Goal: Book appointment/travel/reservation

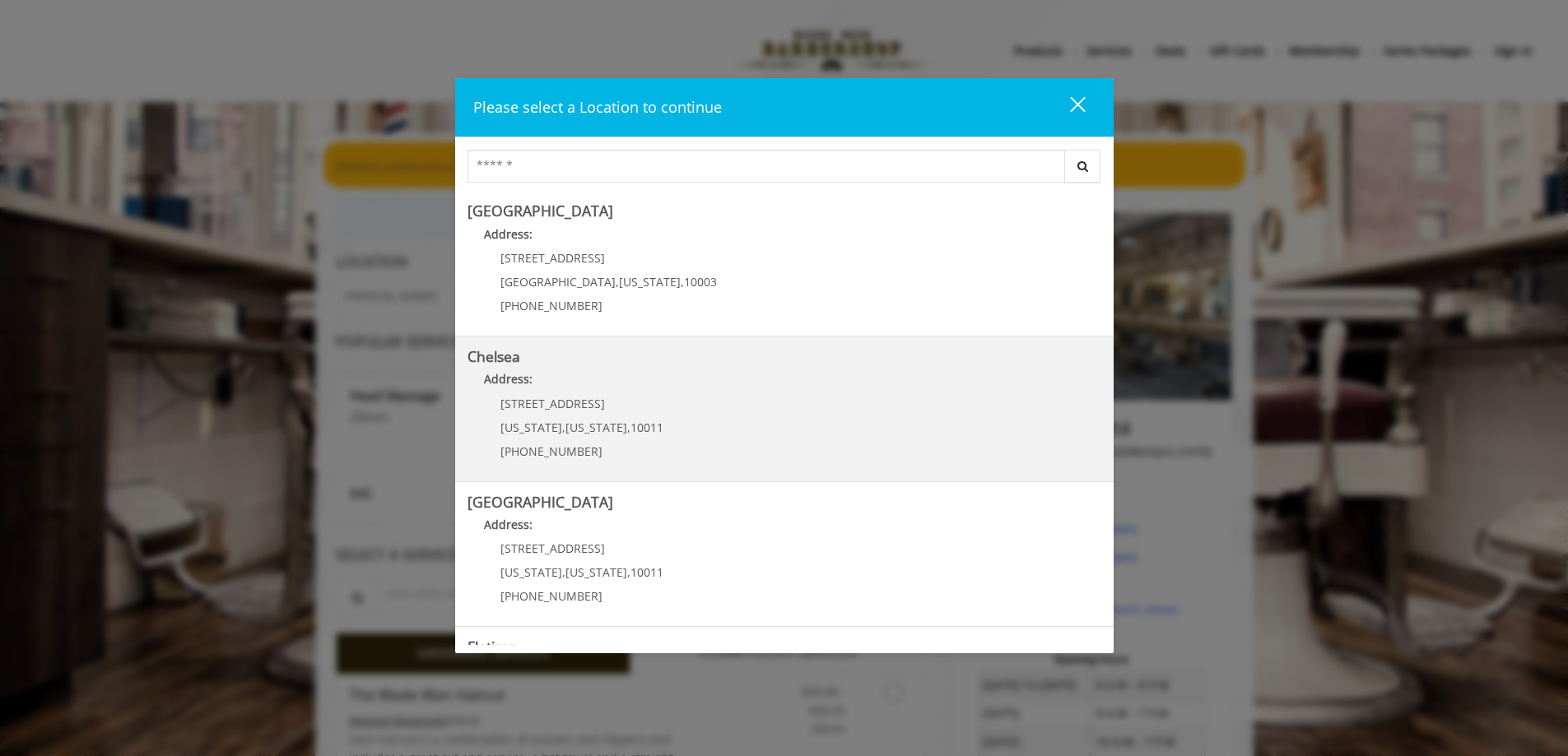
click at [565, 400] on span "[STREET_ADDRESS]" at bounding box center [552, 403] width 104 height 16
